Goal: Transaction & Acquisition: Subscribe to service/newsletter

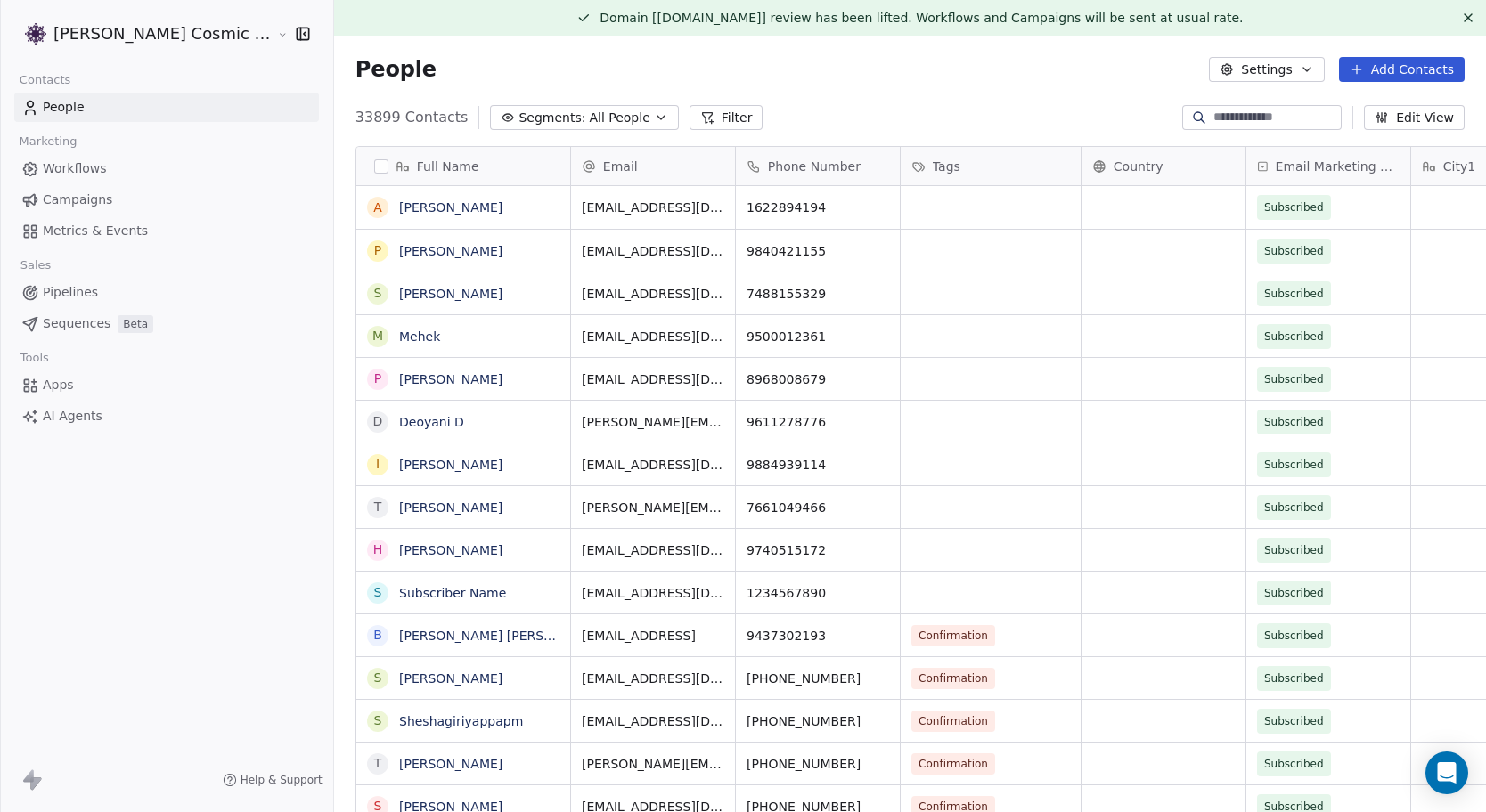
scroll to position [714, 1186]
click at [90, 202] on span "Campaigns" at bounding box center [77, 200] width 70 height 19
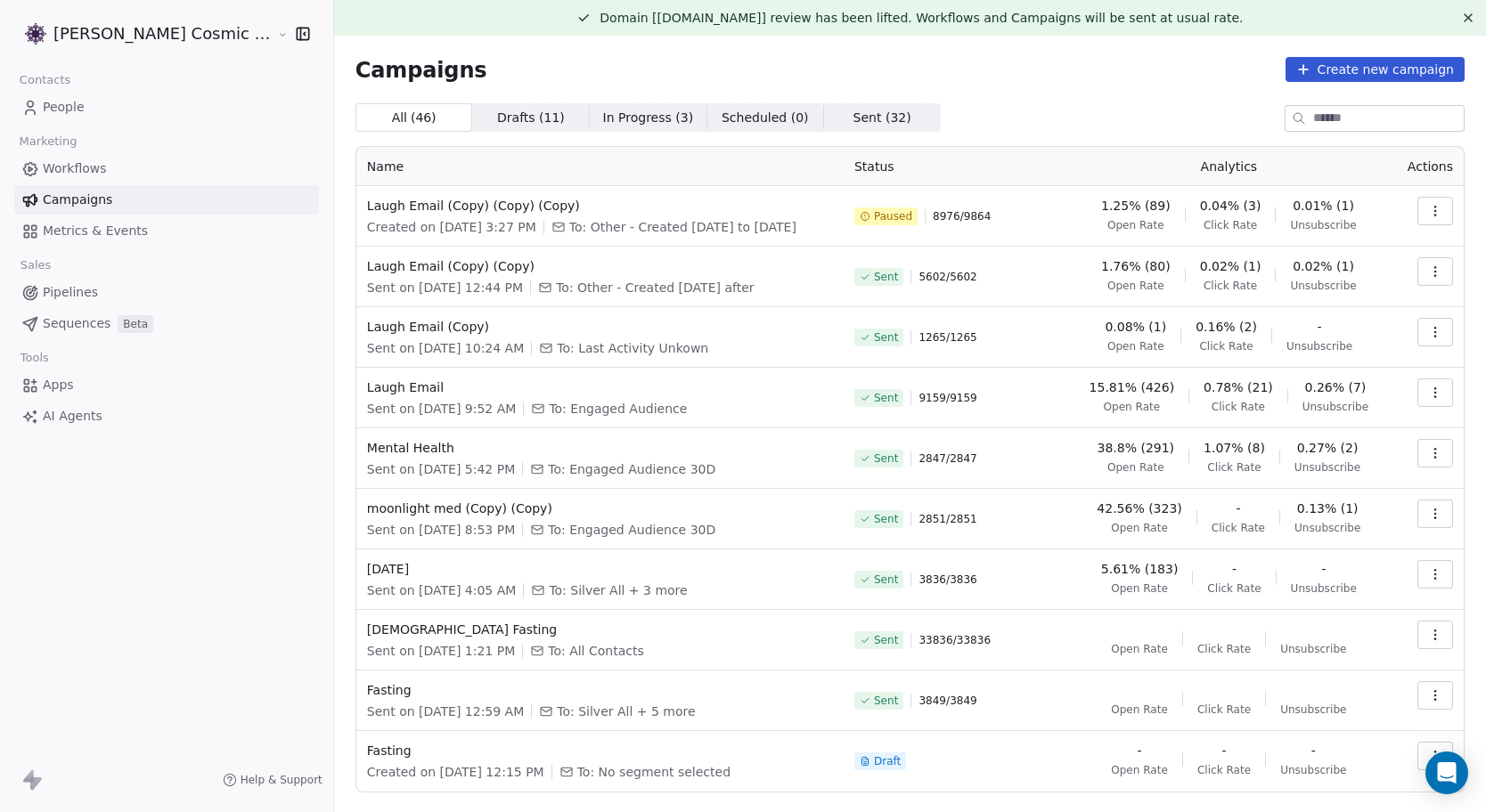
click at [1429, 209] on icon "button" at bounding box center [1435, 211] width 14 height 14
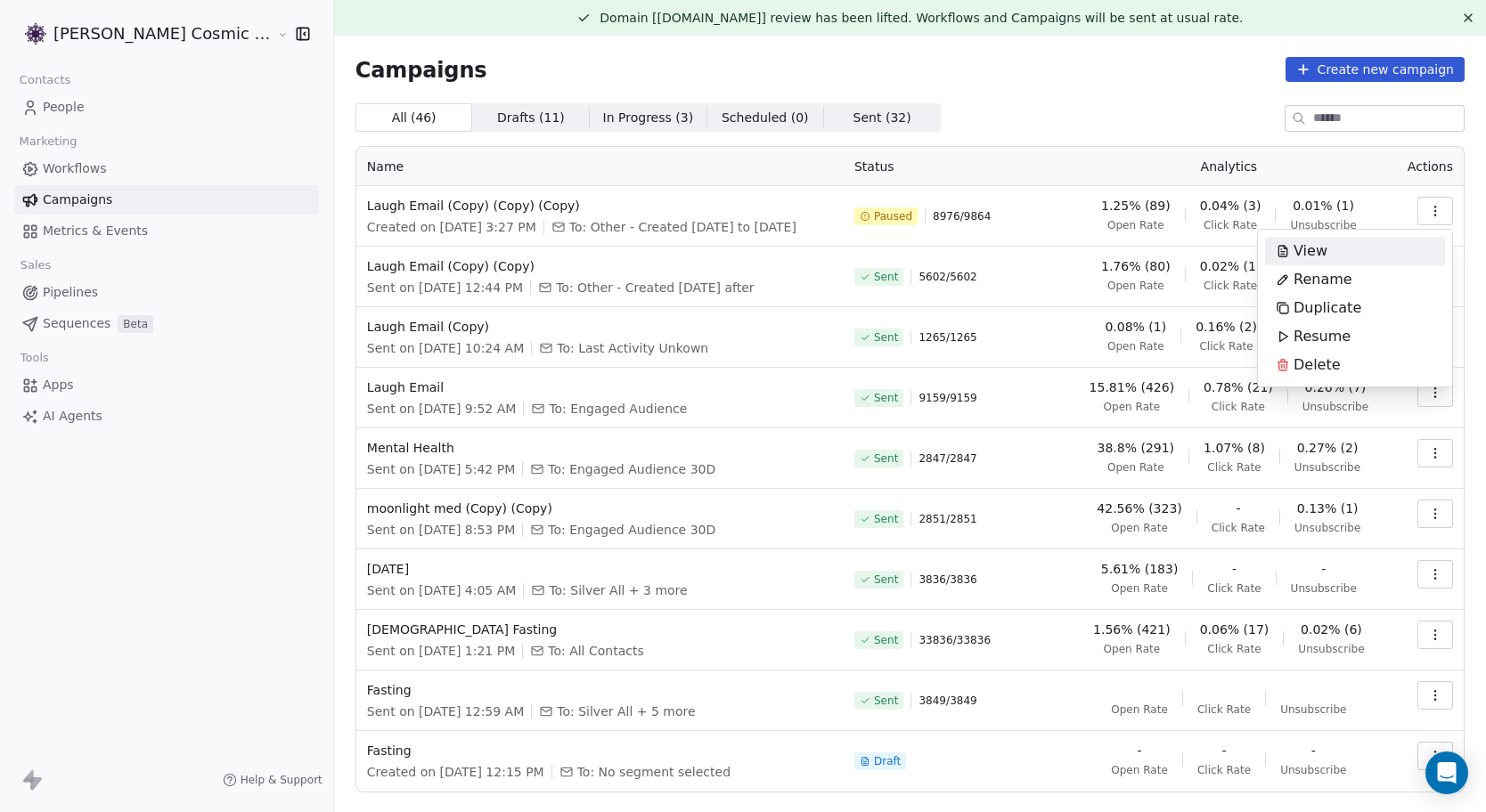
click at [1128, 125] on html "[PERSON_NAME] Cosmic Academy LLP Contacts People Marketing Workflows Campaigns …" at bounding box center [743, 406] width 1486 height 812
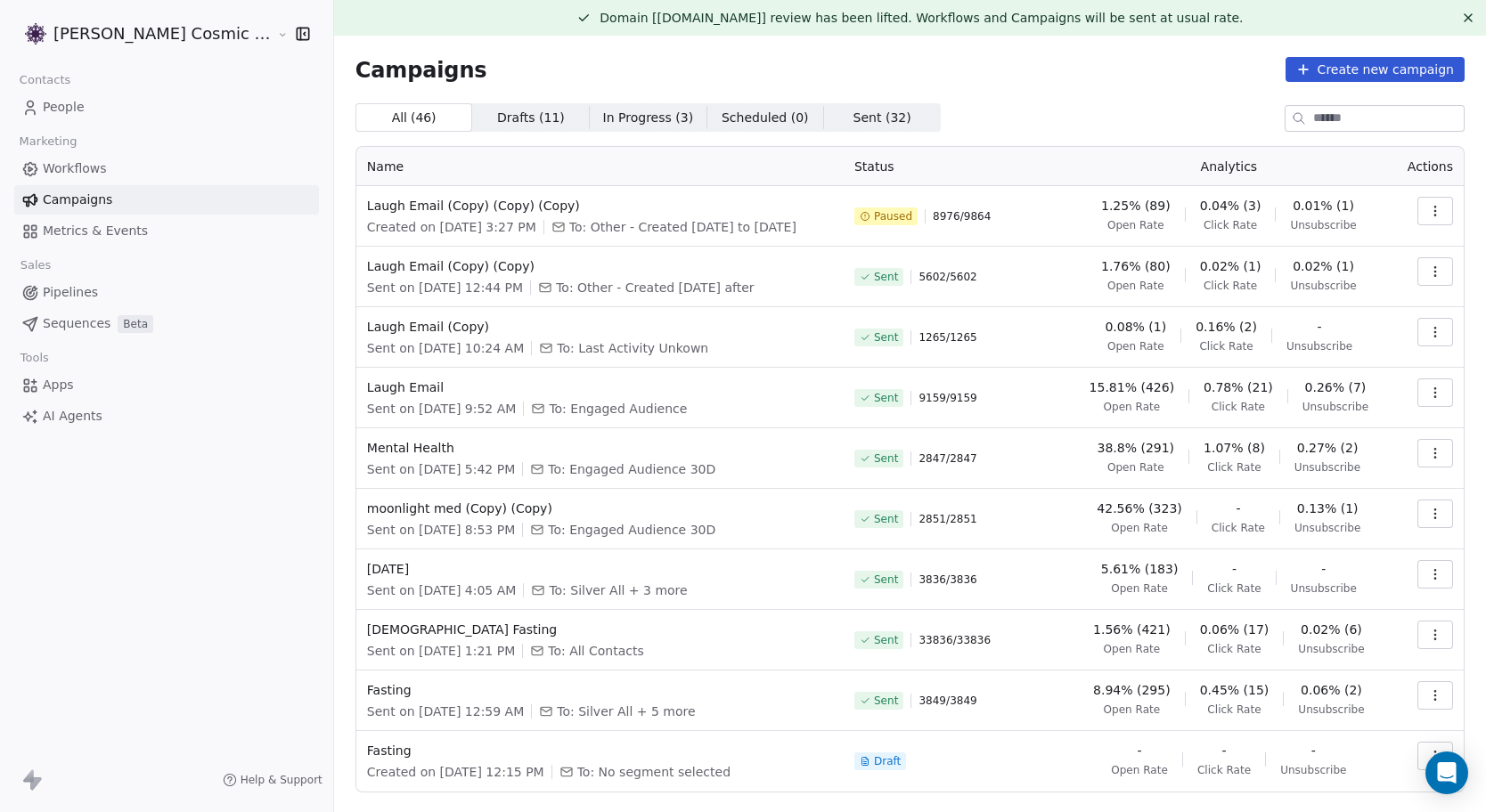
click at [106, 109] on link "People" at bounding box center [166, 108] width 305 height 30
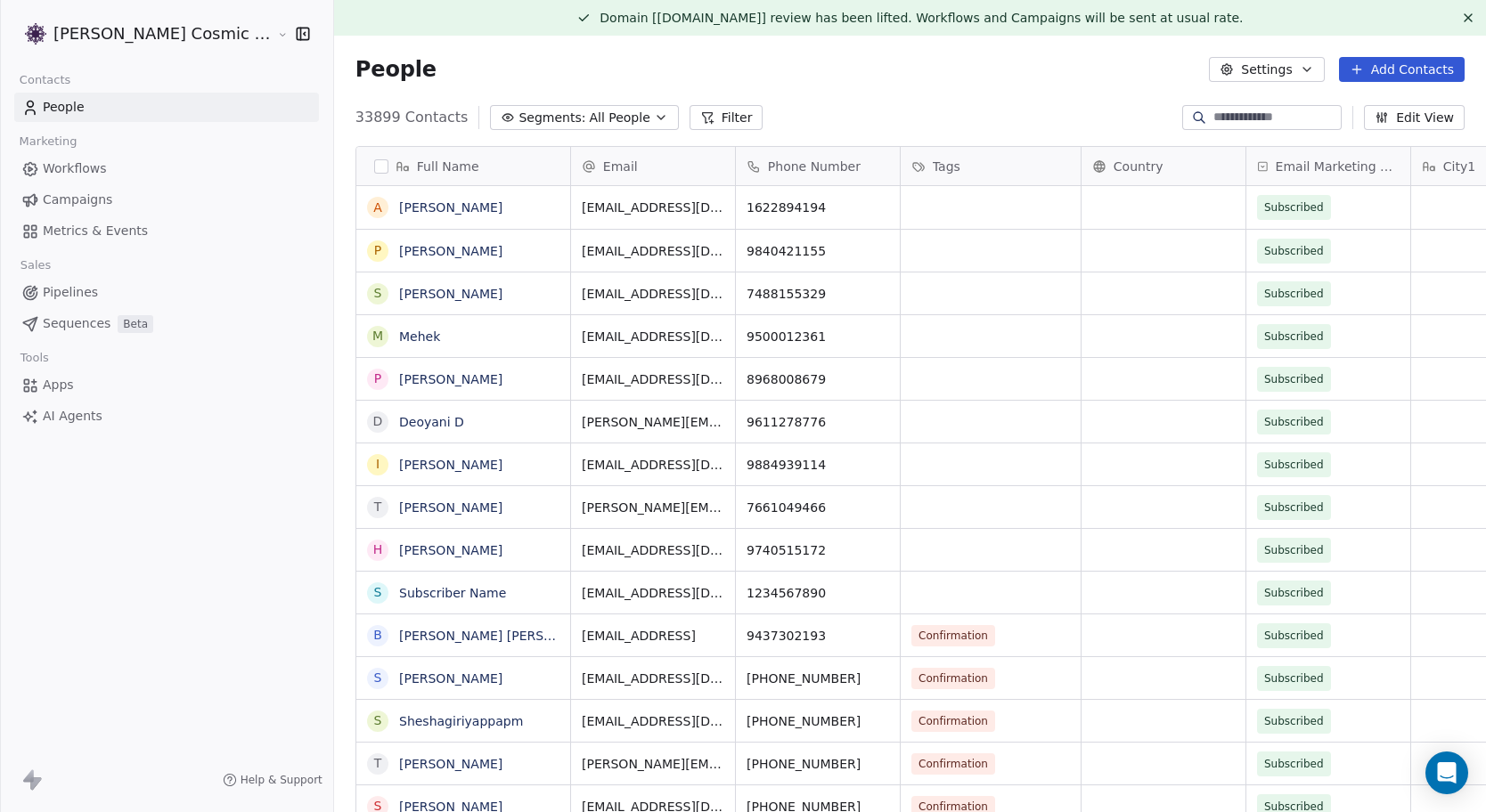
scroll to position [714, 1186]
click at [654, 118] on icon "button" at bounding box center [661, 117] width 14 height 14
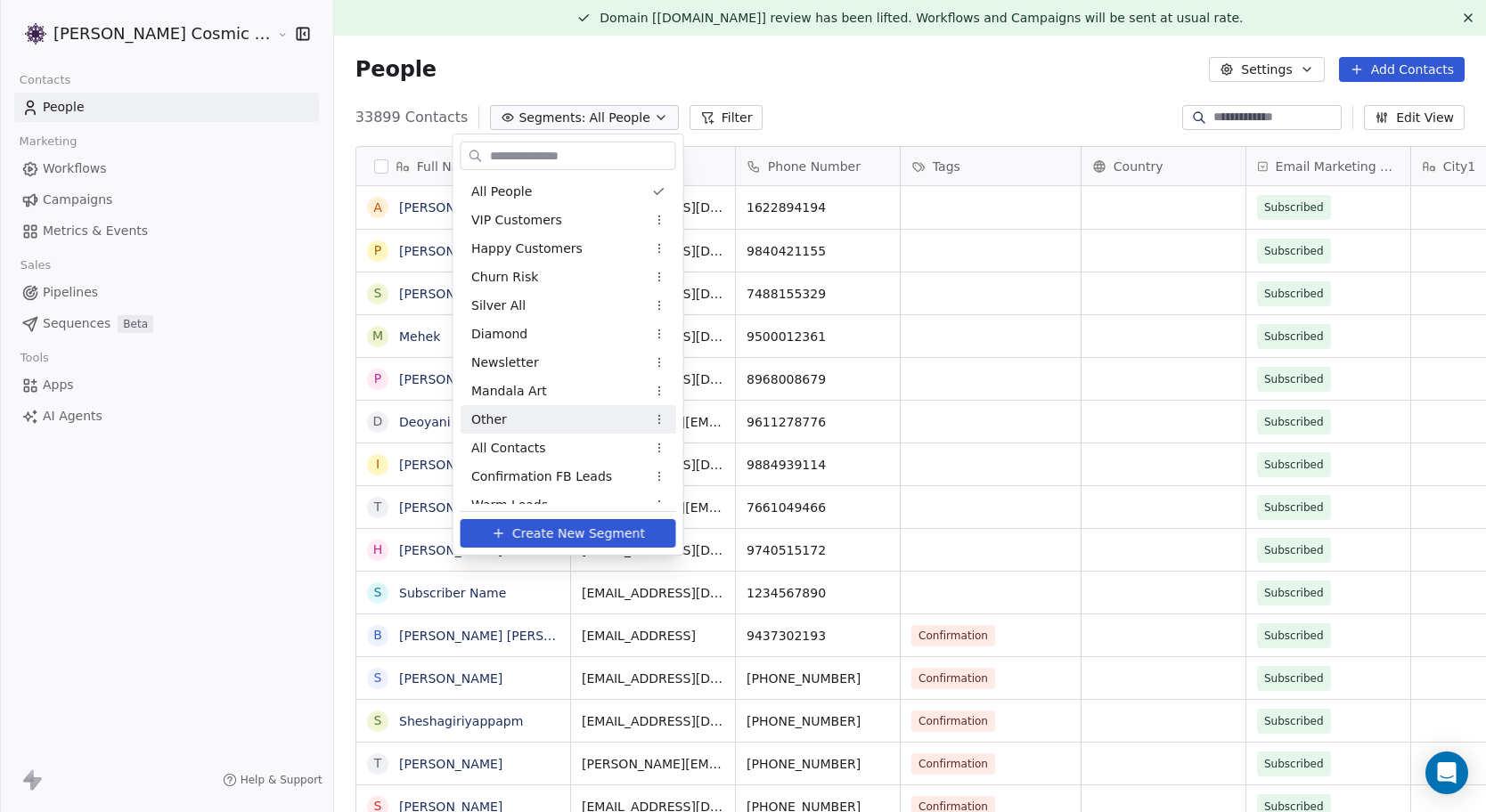
scroll to position [300, 0]
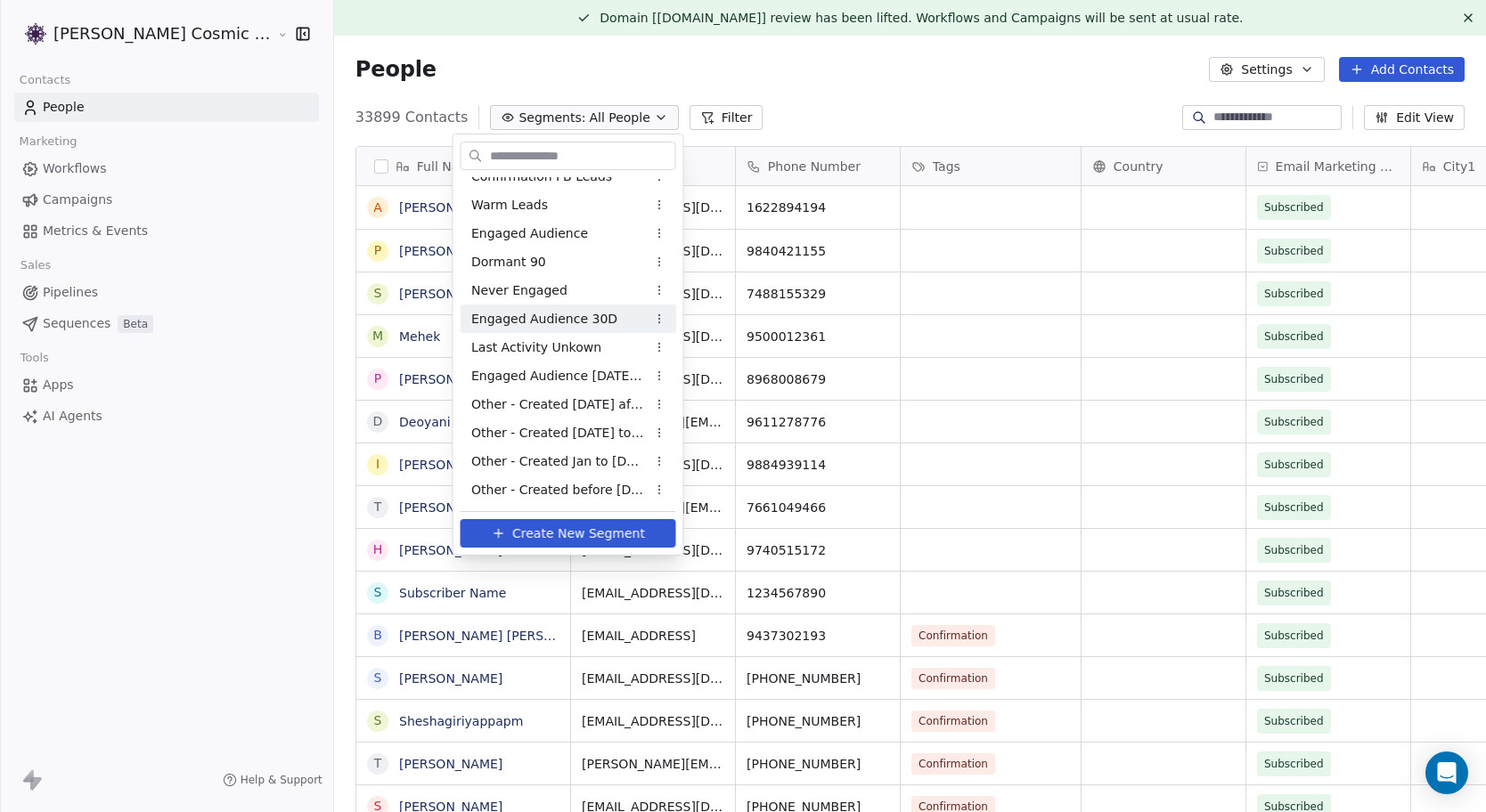
click at [555, 313] on span "Engaged Audience 30D" at bounding box center [544, 320] width 146 height 19
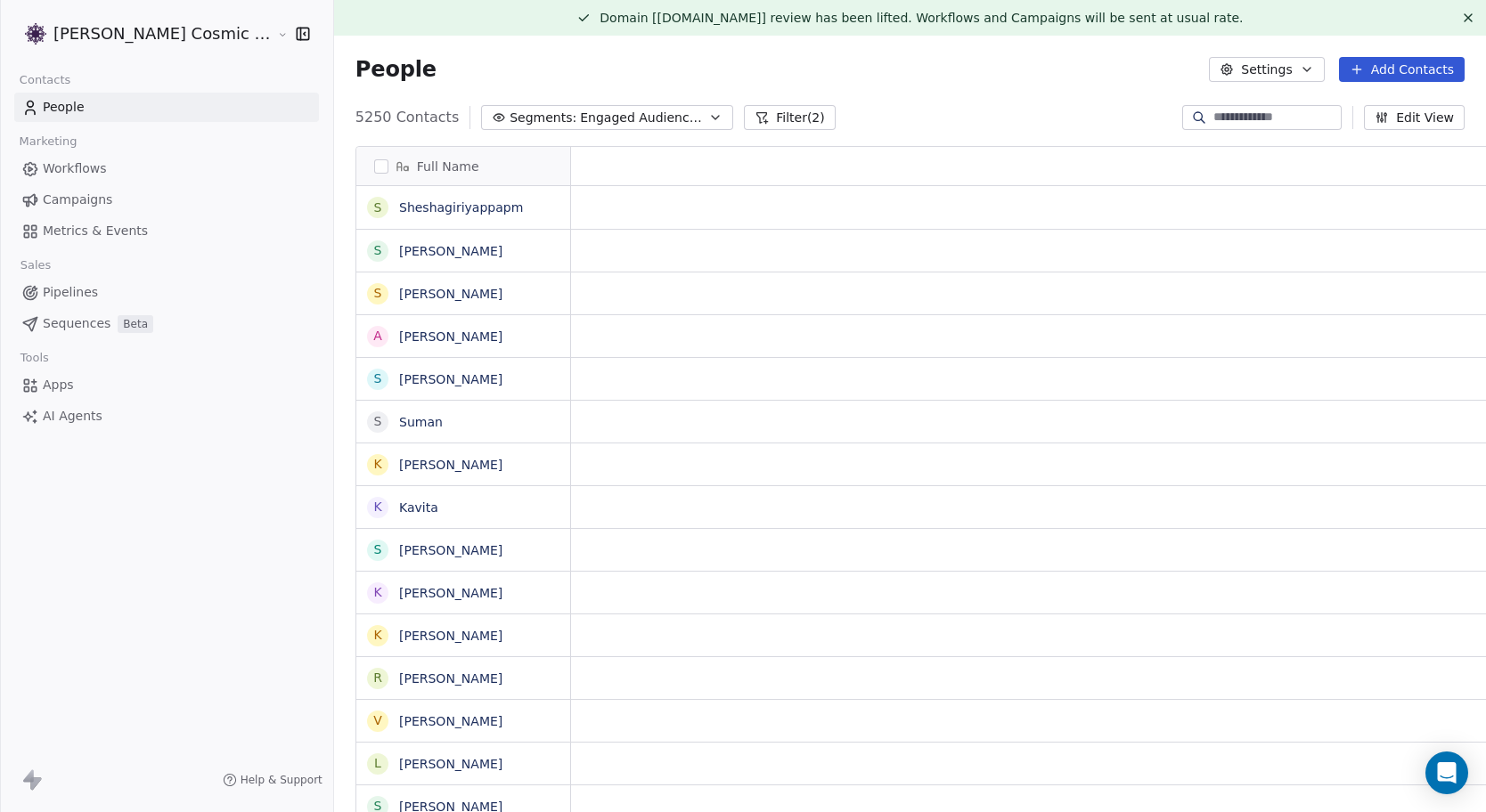
scroll to position [714, 1186]
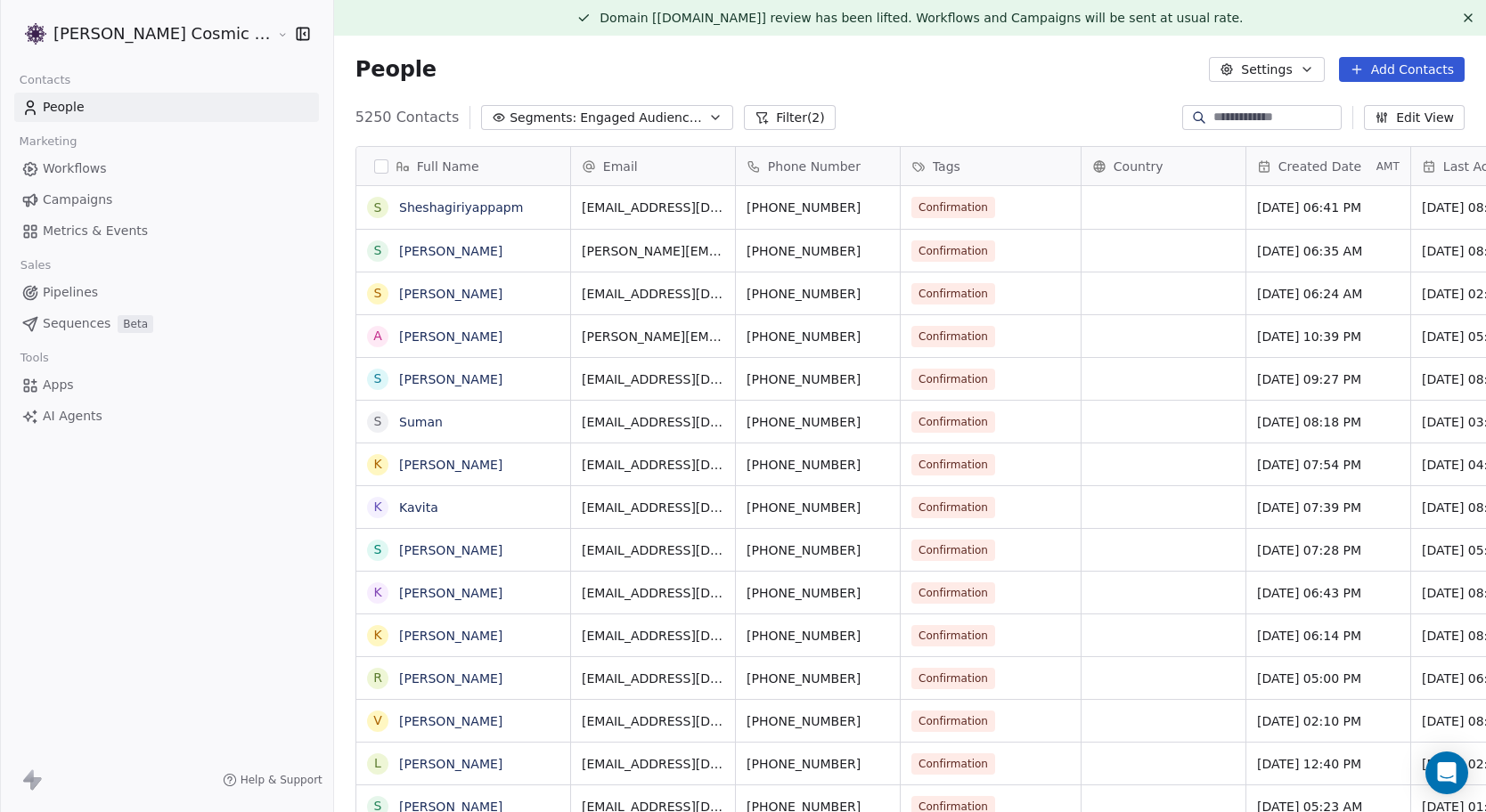
click at [765, 119] on button "Filter (2)" at bounding box center [790, 117] width 92 height 25
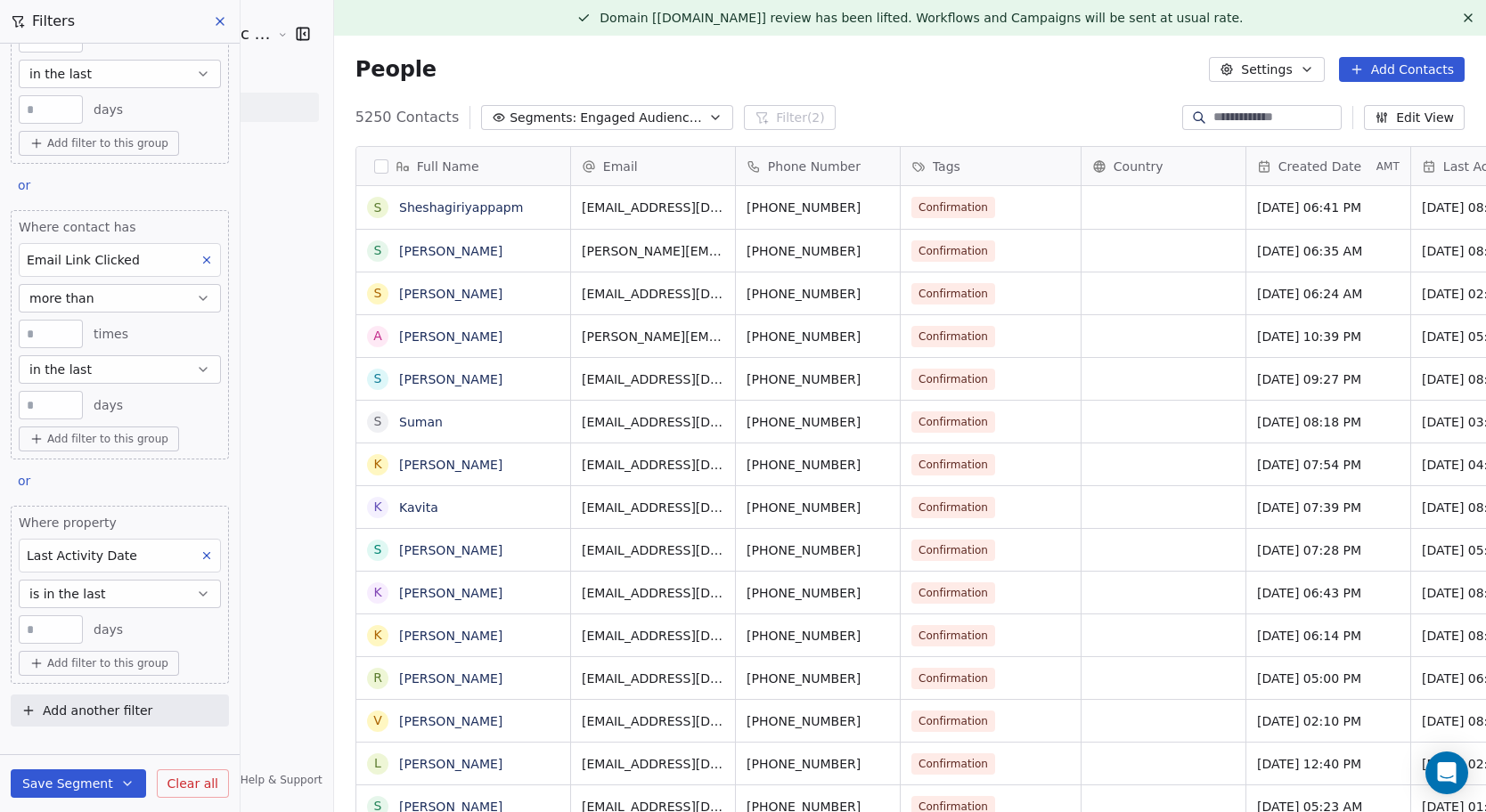
scroll to position [0, 0]
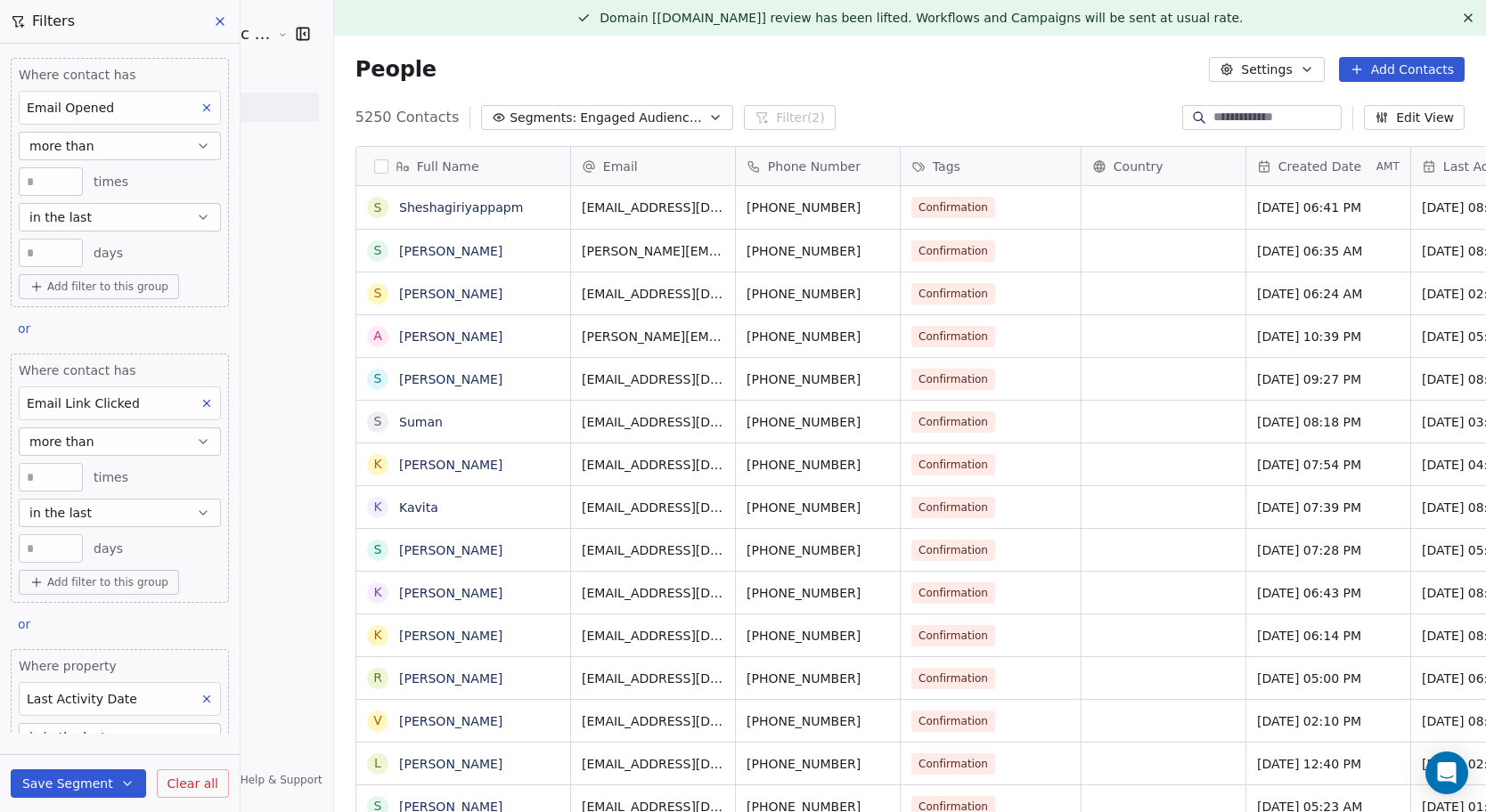
click at [220, 26] on icon at bounding box center [219, 20] width 14 height 14
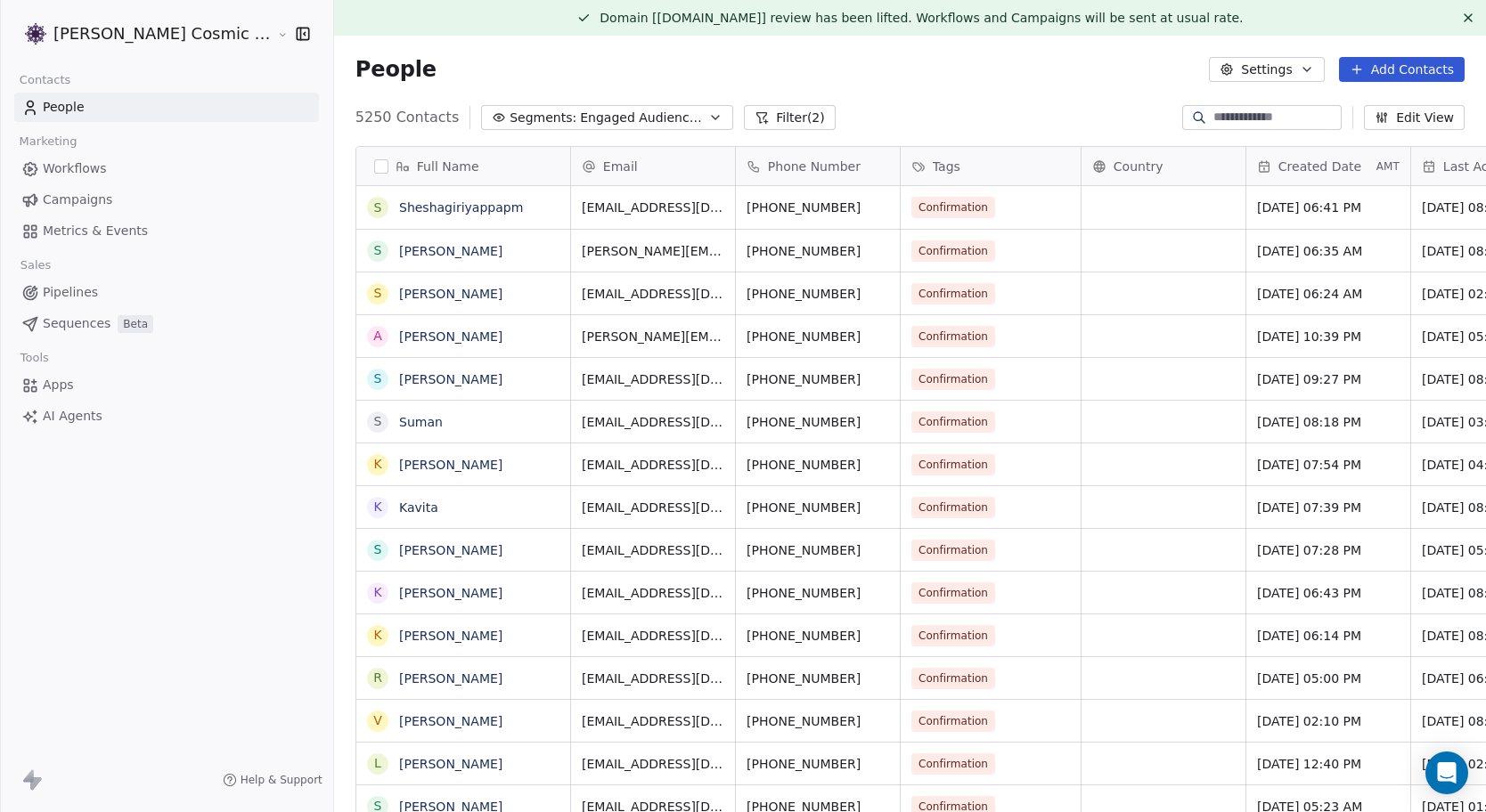
click at [90, 195] on span "Campaigns" at bounding box center [77, 200] width 70 height 19
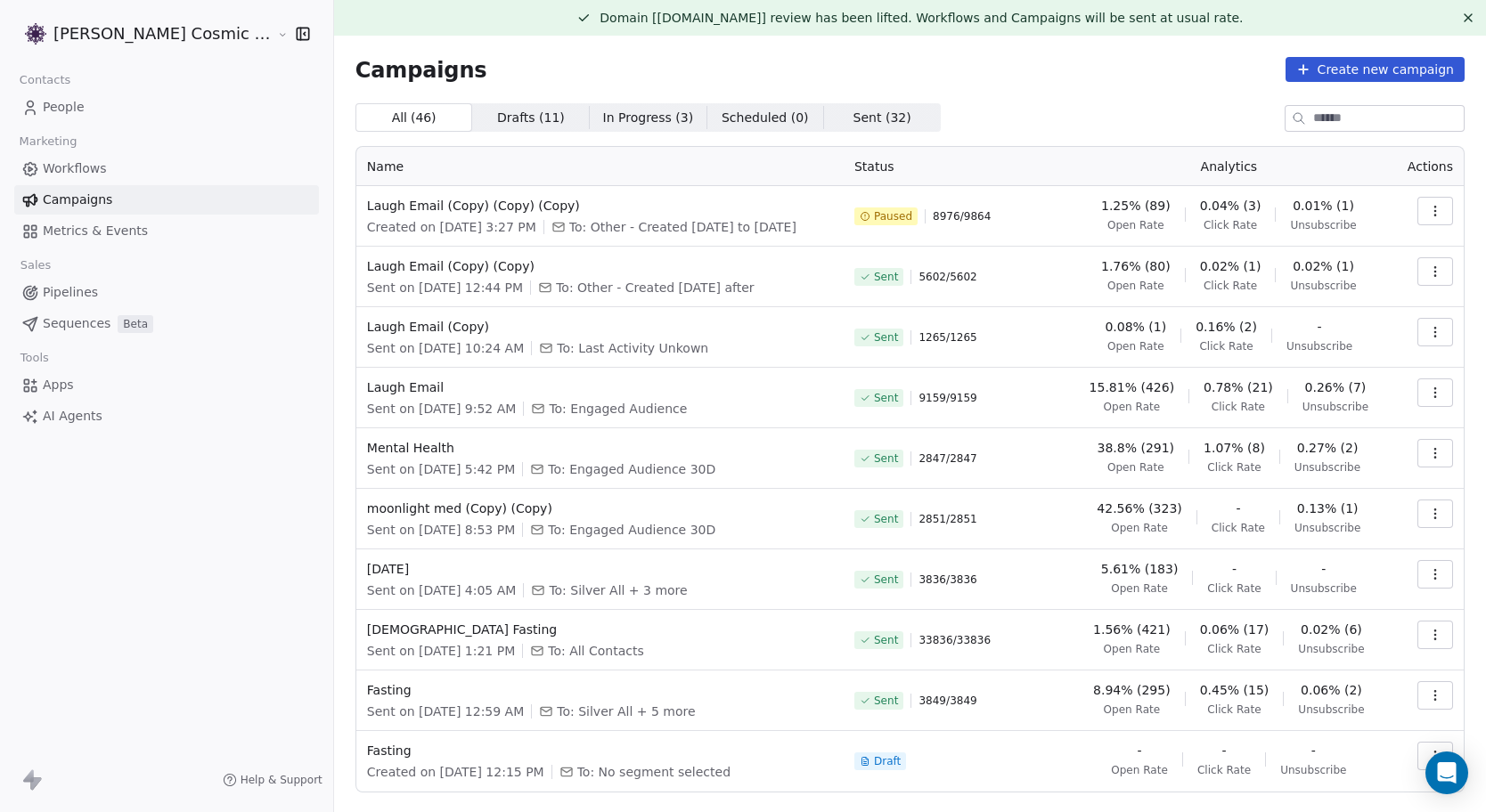
click at [1362, 67] on button "Create new campaign" at bounding box center [1375, 69] width 179 height 25
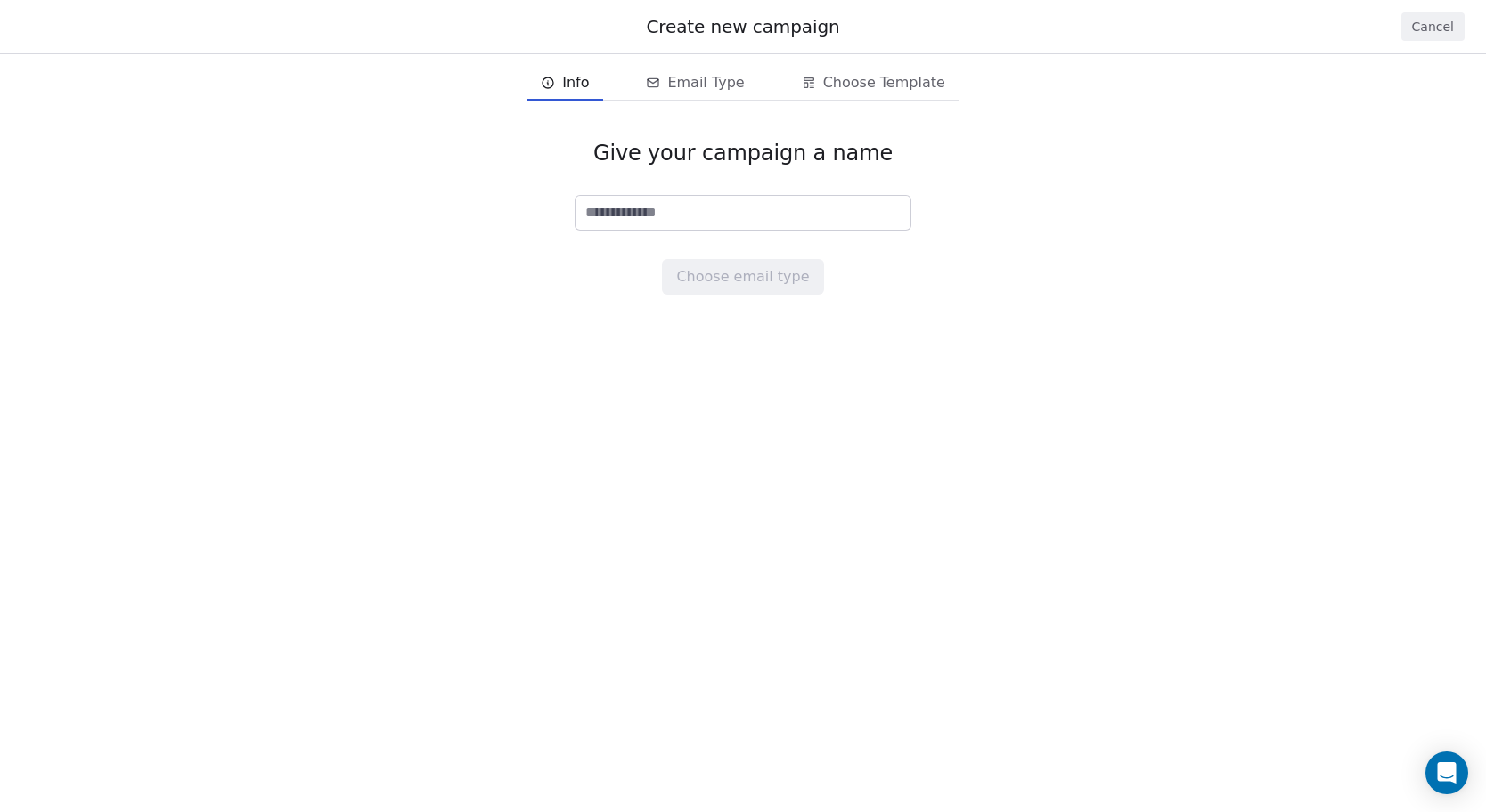
click at [683, 211] on input at bounding box center [743, 213] width 335 height 33
type input "*"
click at [1443, 33] on button "Cancel" at bounding box center [1433, 26] width 63 height 29
